Goal: Transaction & Acquisition: Purchase product/service

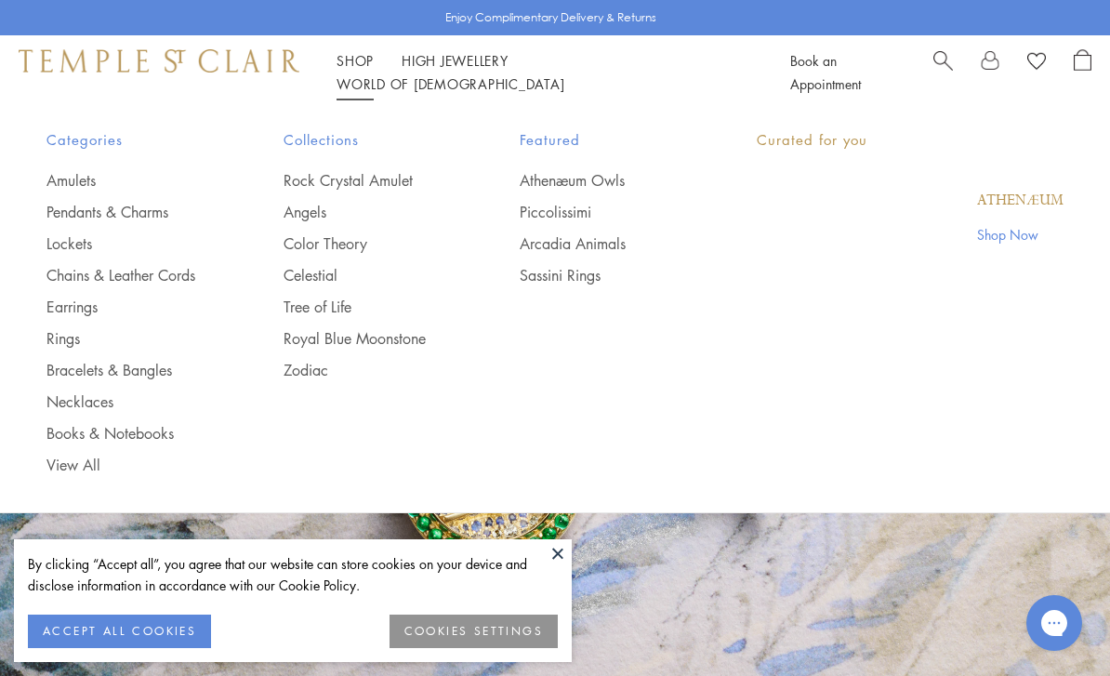
click at [353, 70] on link "Shop Shop" at bounding box center [355, 60] width 37 height 19
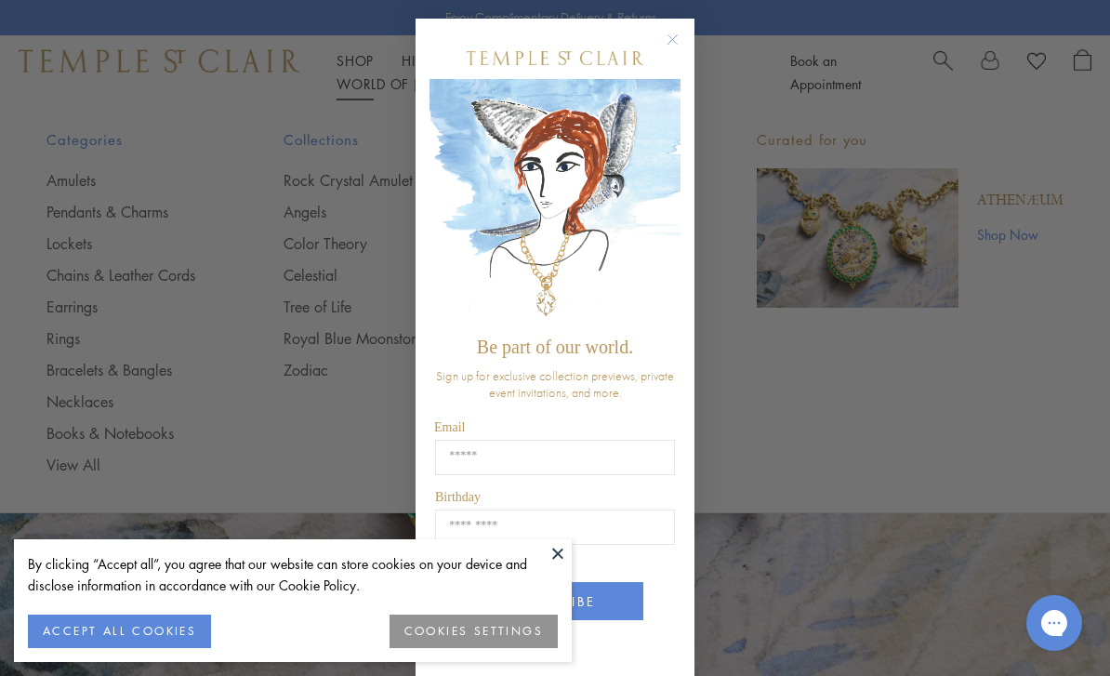
click at [680, 39] on circle "Close dialog" at bounding box center [673, 40] width 22 height 22
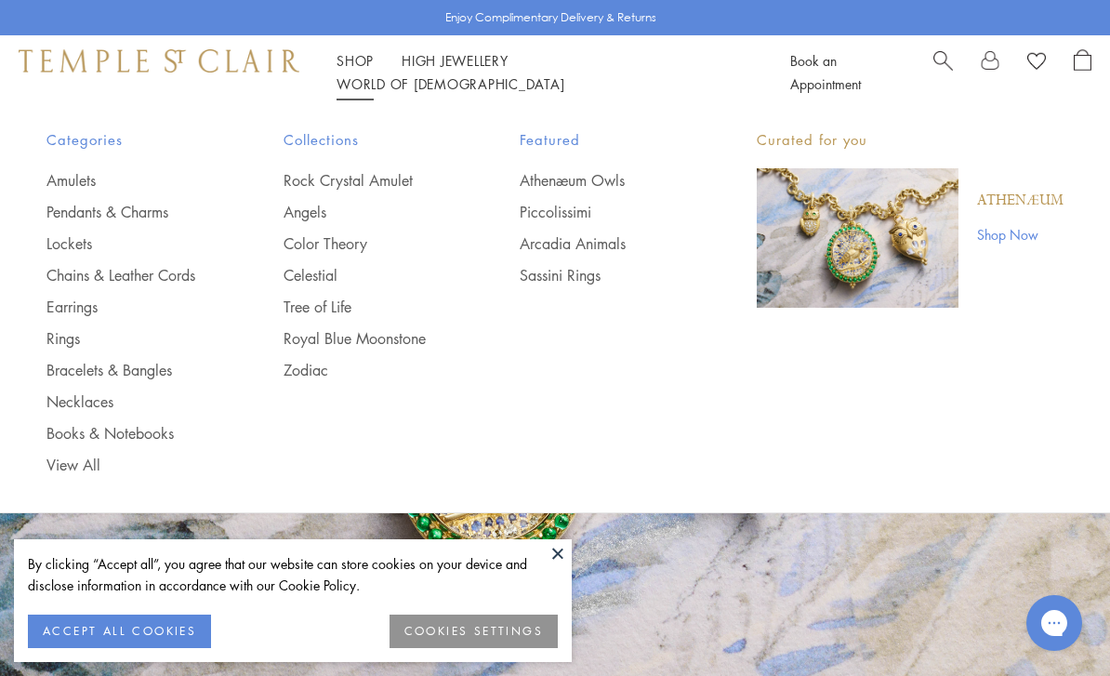
click at [356, 66] on link "Shop Shop" at bounding box center [355, 60] width 37 height 19
click at [75, 334] on link "Rings" at bounding box center [127, 338] width 163 height 20
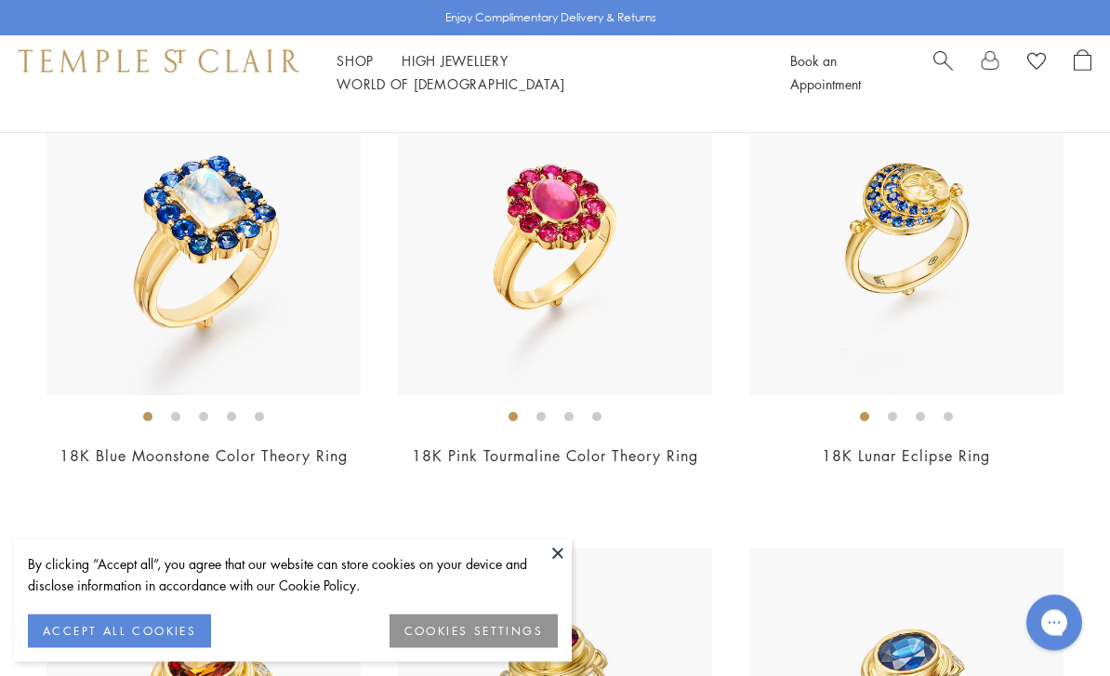
scroll to position [6336, 0]
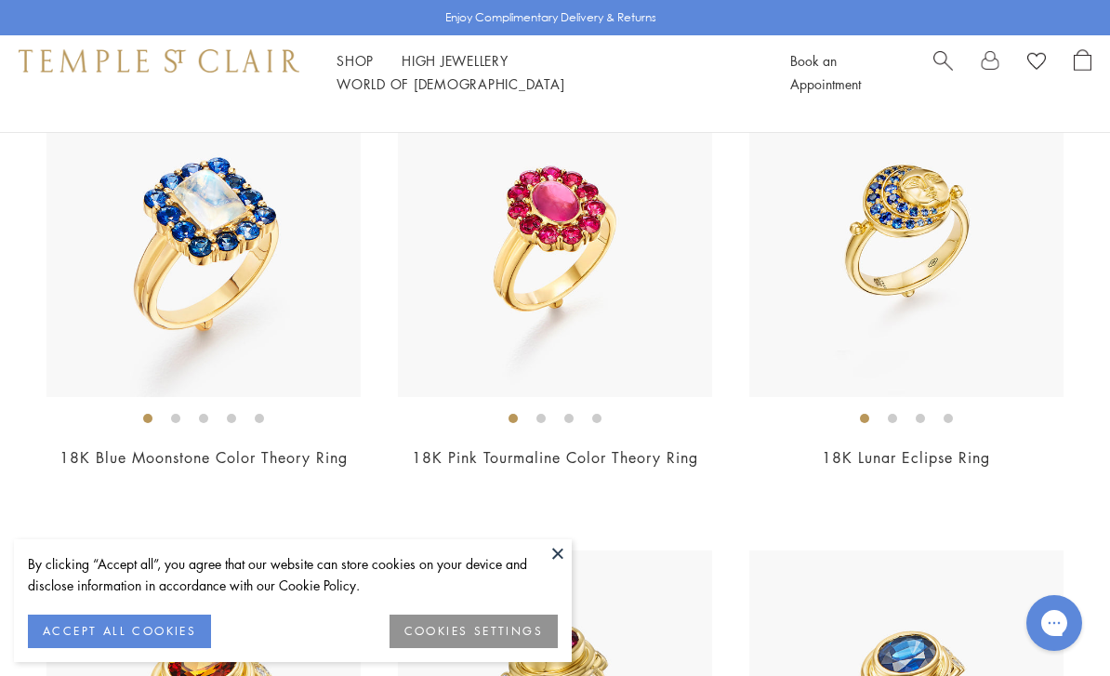
click at [571, 227] on img at bounding box center [555, 240] width 314 height 314
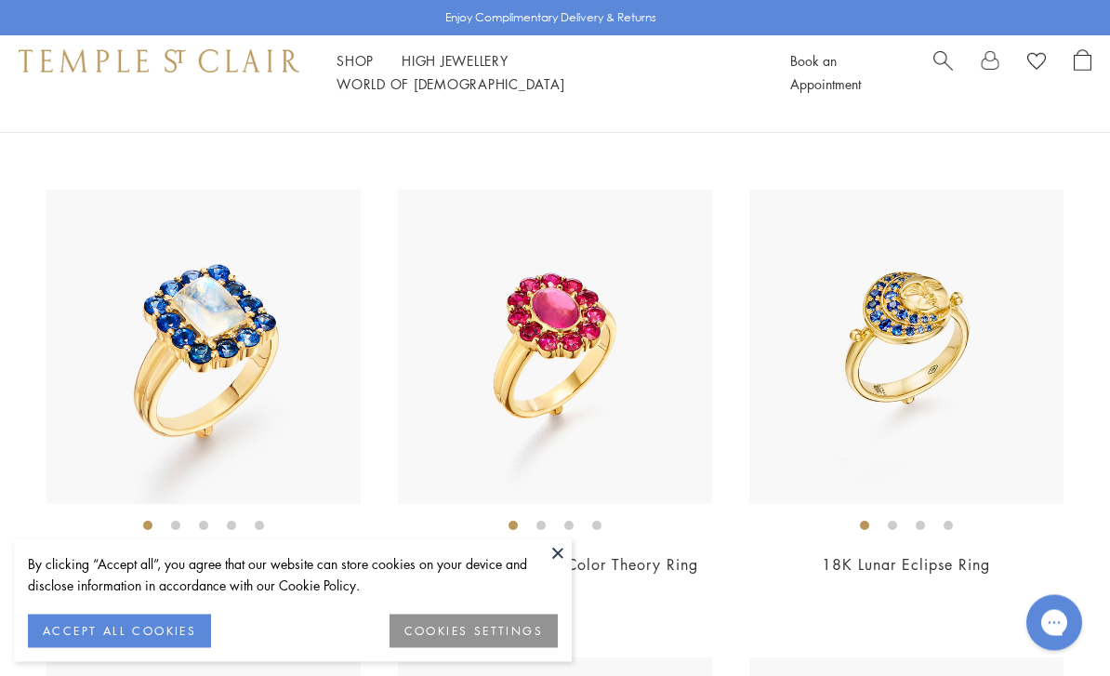
scroll to position [6229, 0]
click at [561, 328] on img at bounding box center [555, 347] width 314 height 314
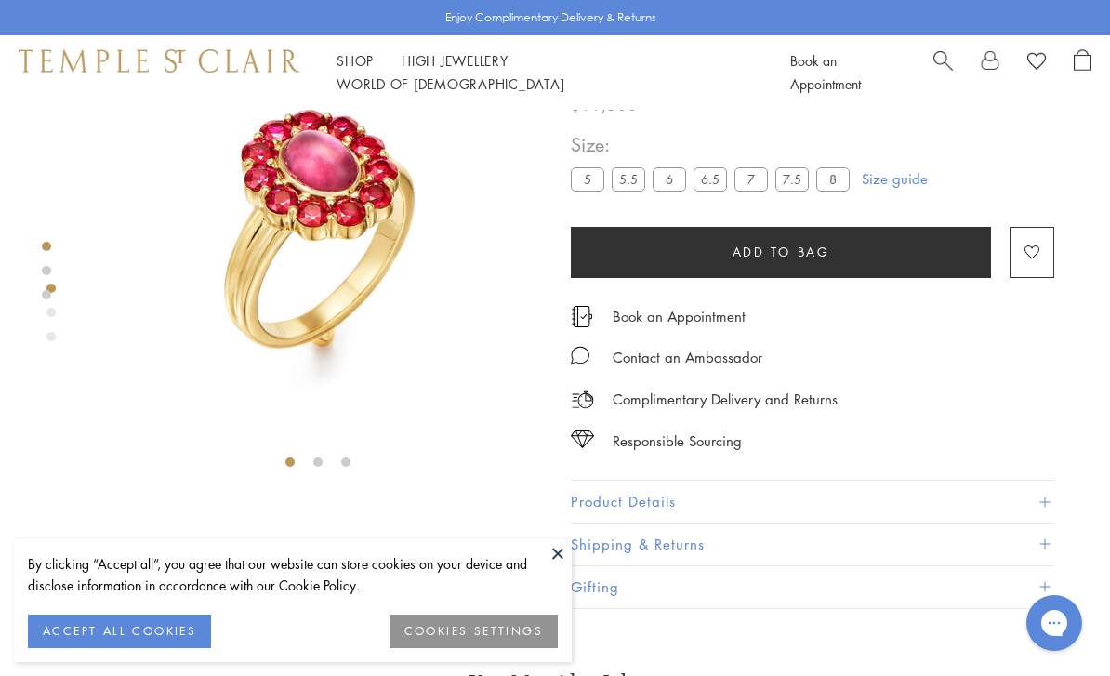
click at [789, 172] on label "7.5" at bounding box center [791, 178] width 33 height 23
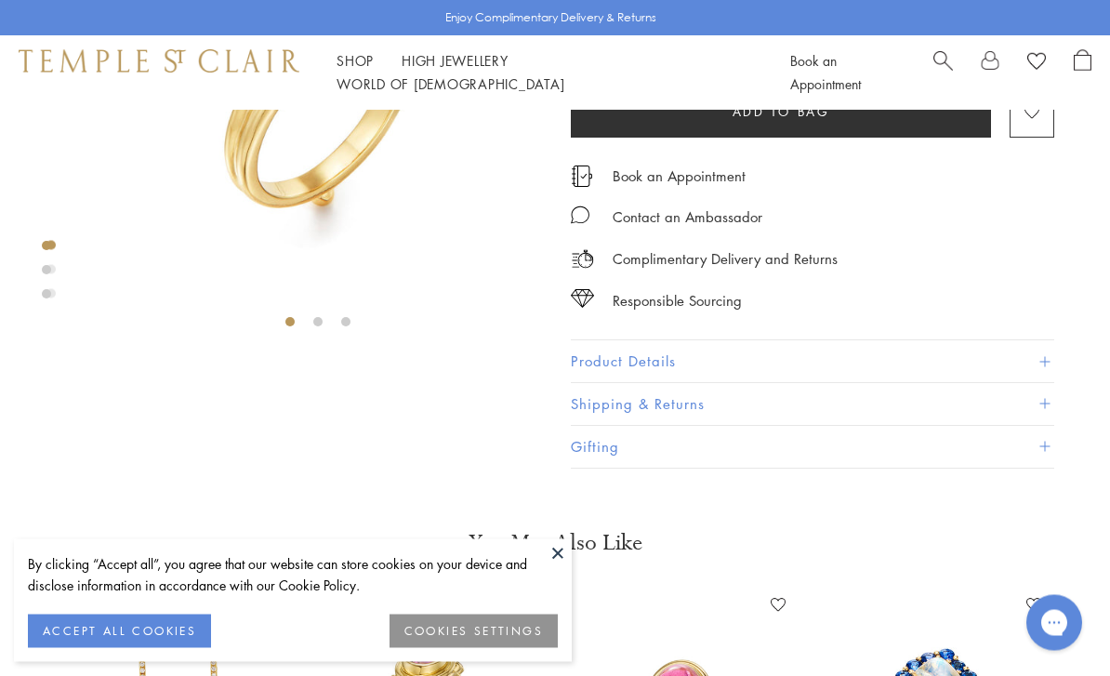
scroll to position [250, 0]
click at [1041, 356] on span at bounding box center [1044, 361] width 10 height 10
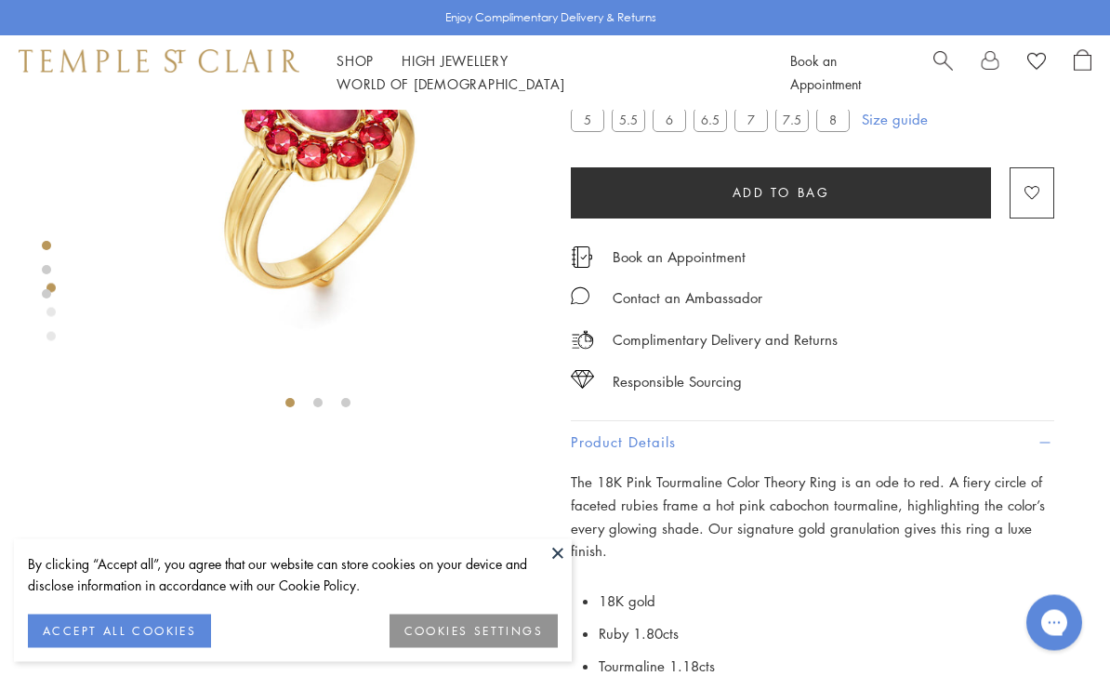
scroll to position [0, 0]
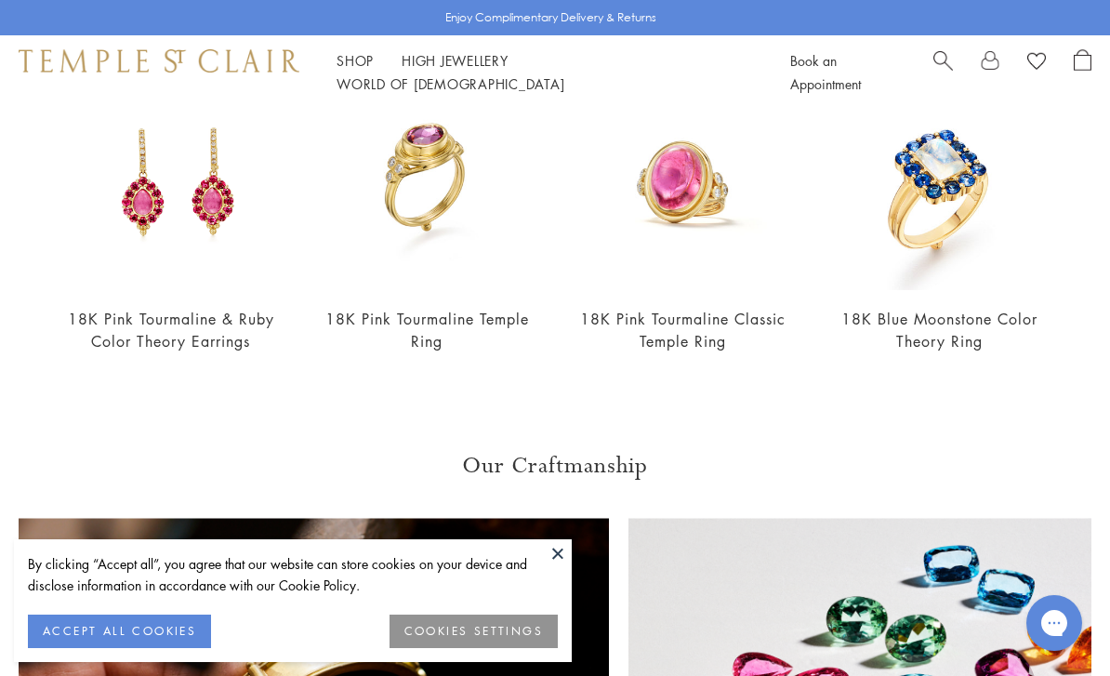
scroll to position [812, 0]
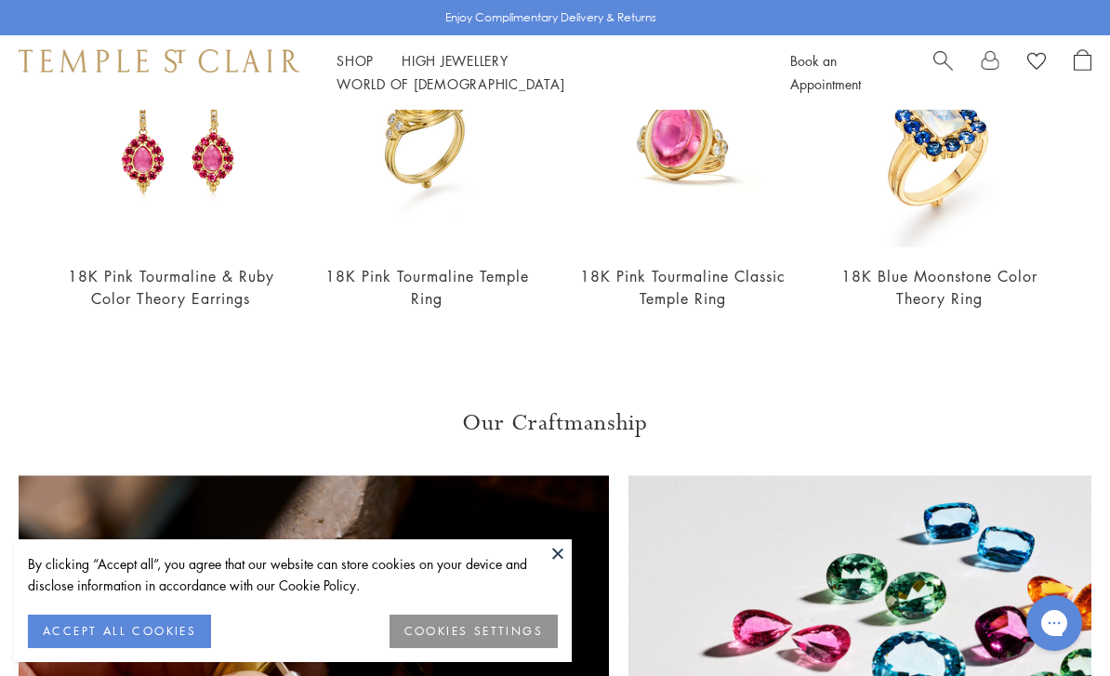
click at [139, 166] on img at bounding box center [170, 138] width 219 height 219
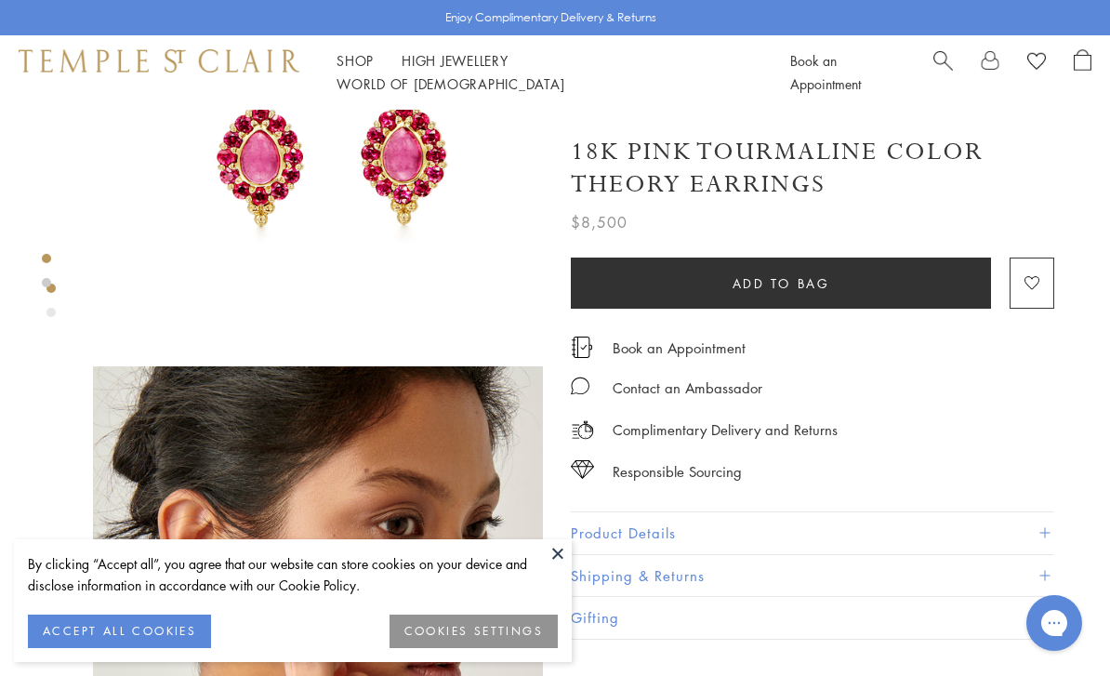
scroll to position [209, 0]
